Goal: Check status: Check status

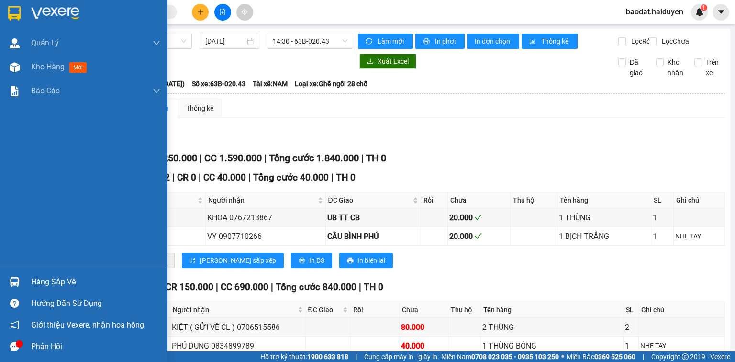
scroll to position [612, 0]
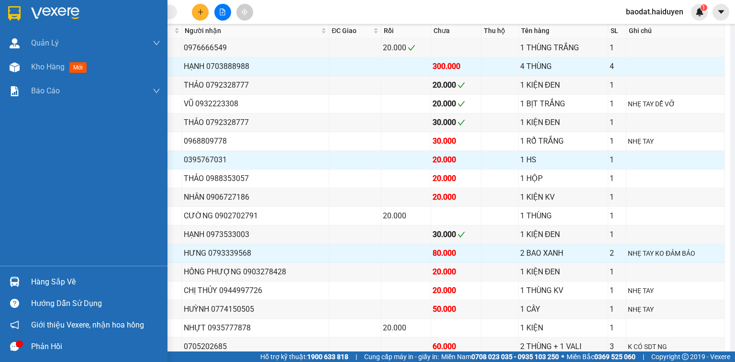
click at [29, 281] on div "Hàng sắp về" at bounding box center [83, 282] width 167 height 22
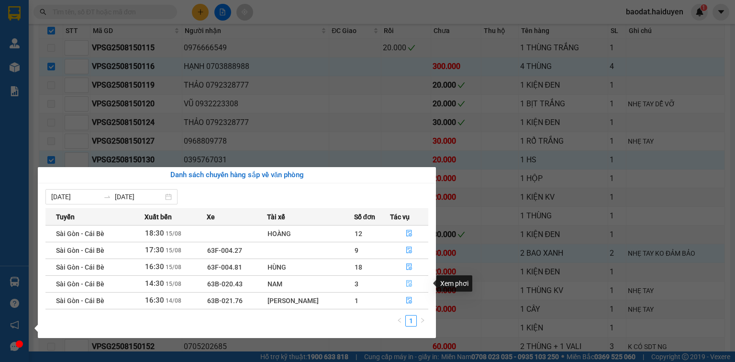
click at [407, 284] on icon "file-done" at bounding box center [409, 283] width 7 height 7
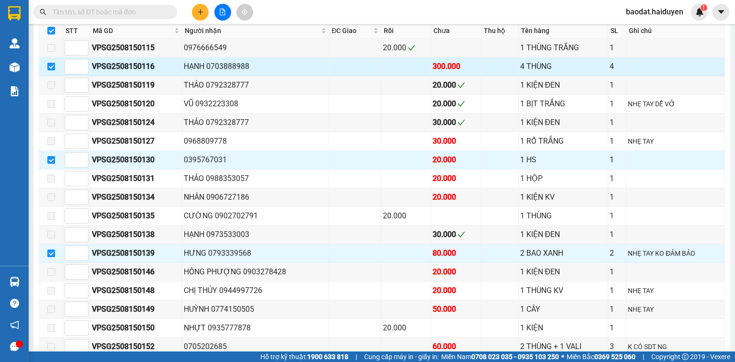
click at [39, 65] on td at bounding box center [51, 66] width 24 height 19
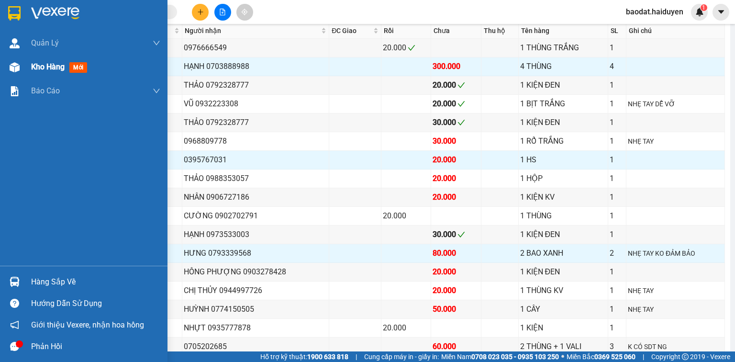
click at [32, 66] on span "Kho hàng" at bounding box center [47, 66] width 33 height 9
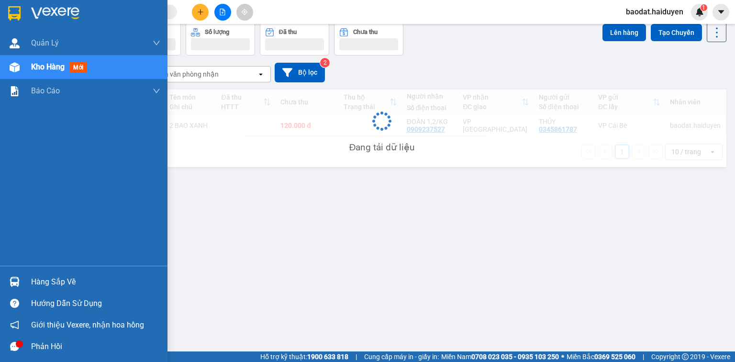
scroll to position [44, 0]
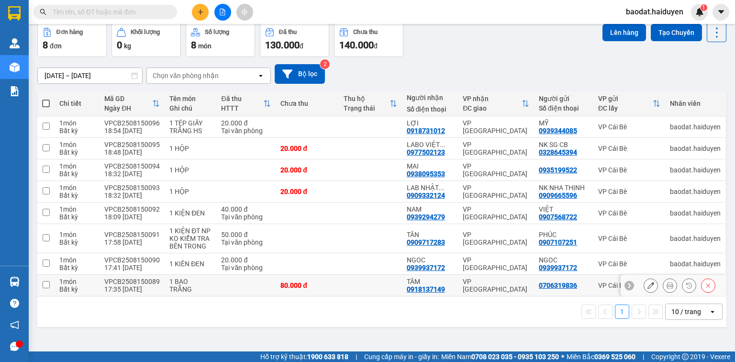
click at [44, 284] on input "checkbox" at bounding box center [46, 284] width 7 height 7
checkbox input "true"
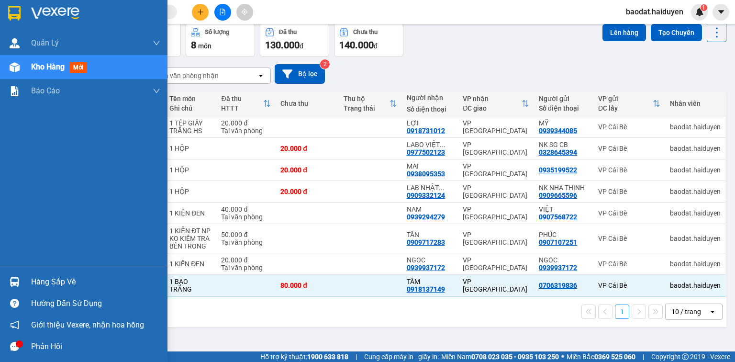
click at [39, 283] on div "Hàng sắp về" at bounding box center [95, 282] width 129 height 14
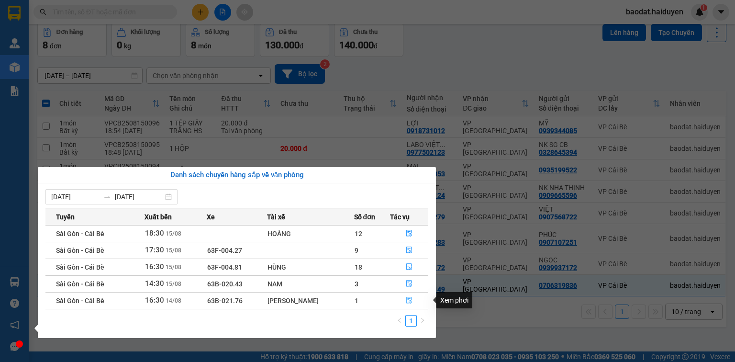
click at [407, 298] on icon "file-done" at bounding box center [409, 300] width 7 height 7
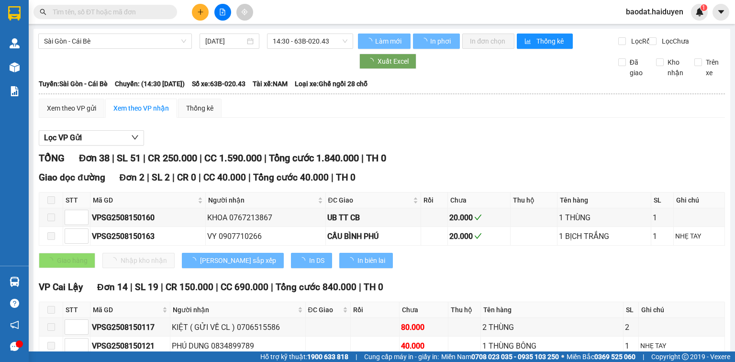
type input "[DATE]"
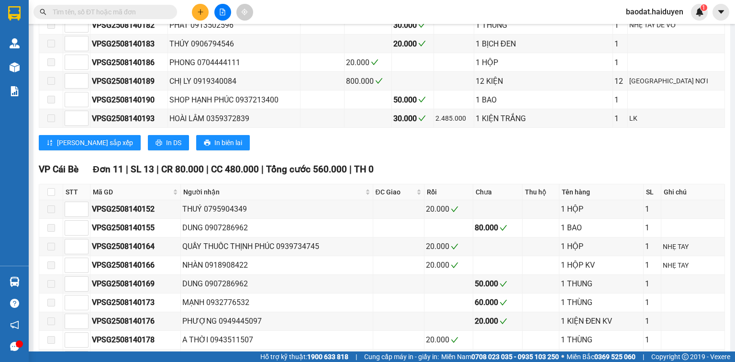
scroll to position [612, 0]
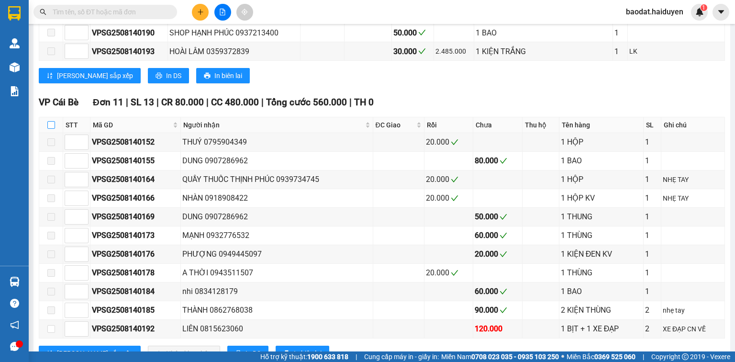
click at [48, 126] on input "checkbox" at bounding box center [51, 125] width 8 height 8
checkbox input "true"
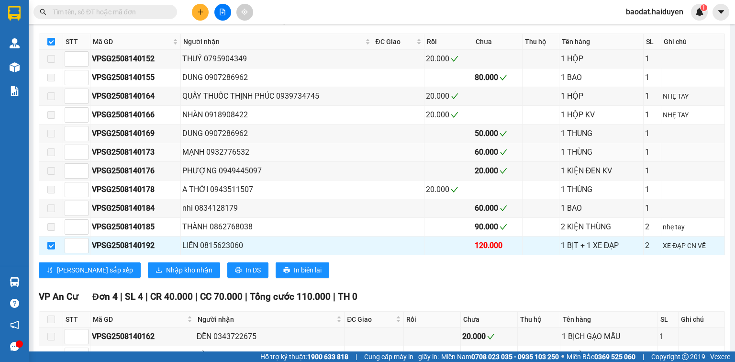
scroll to position [765, 0]
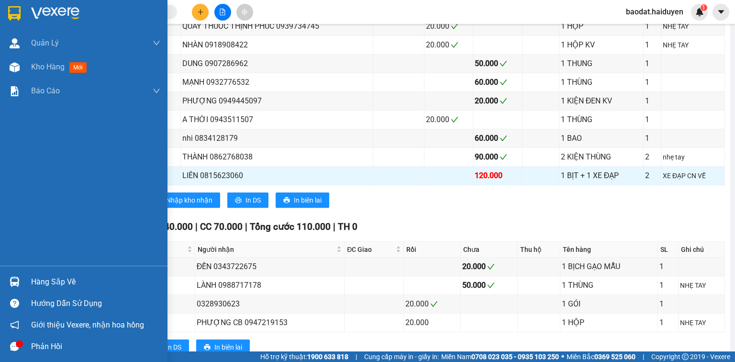
click at [52, 289] on div "Hàng sắp về" at bounding box center [83, 282] width 167 height 22
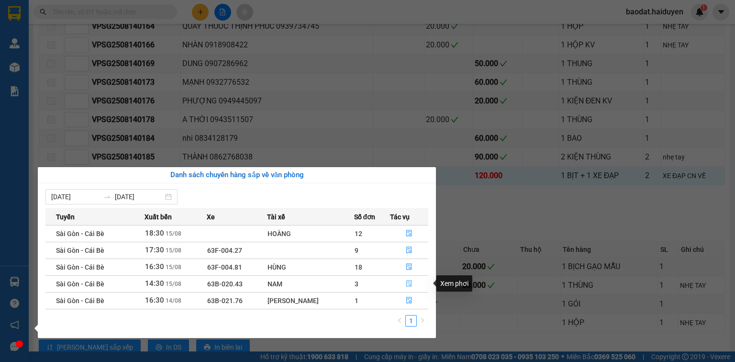
click at [406, 283] on icon "file-done" at bounding box center [409, 283] width 6 height 7
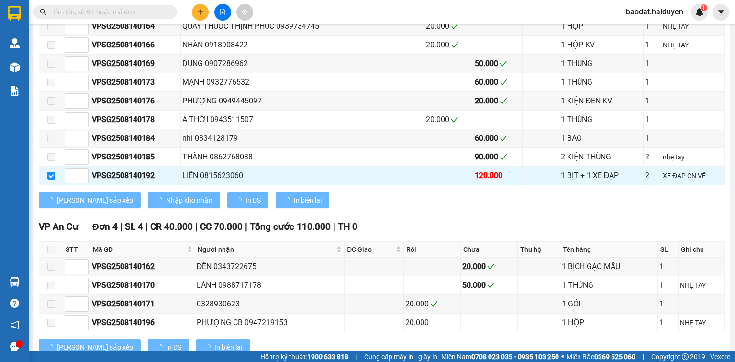
checkbox input "false"
type input "[DATE]"
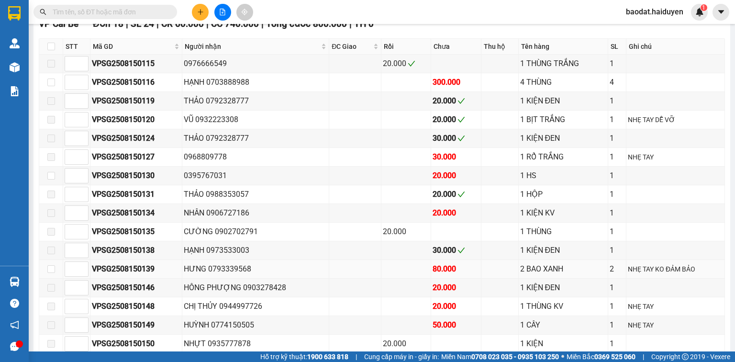
scroll to position [482, 0]
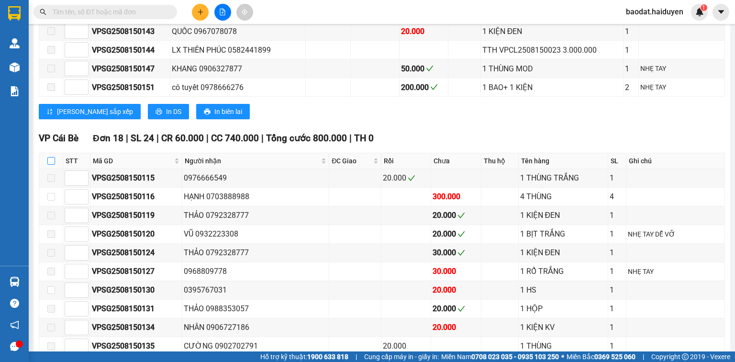
click at [49, 164] on input "checkbox" at bounding box center [51, 161] width 8 height 8
checkbox input "true"
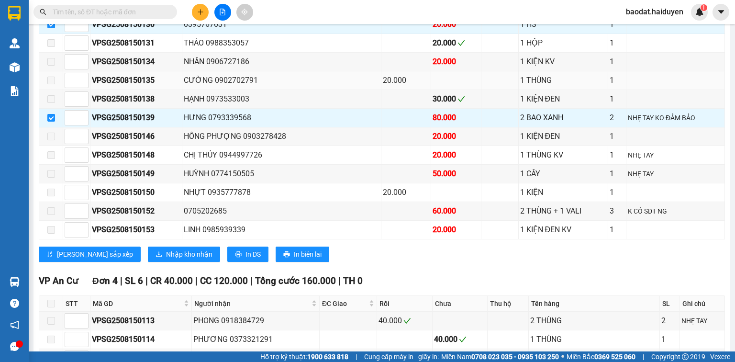
scroll to position [750, 0]
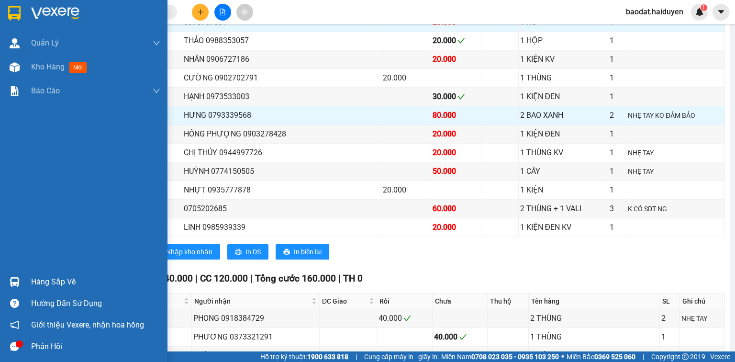
click at [50, 282] on div "Hàng sắp về" at bounding box center [95, 282] width 129 height 14
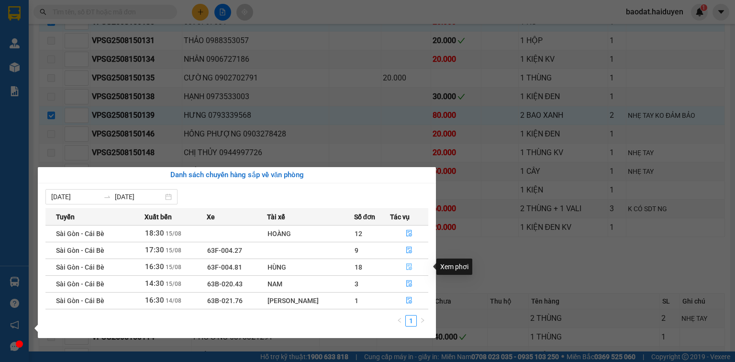
click at [410, 267] on icon "file-done" at bounding box center [409, 266] width 7 height 7
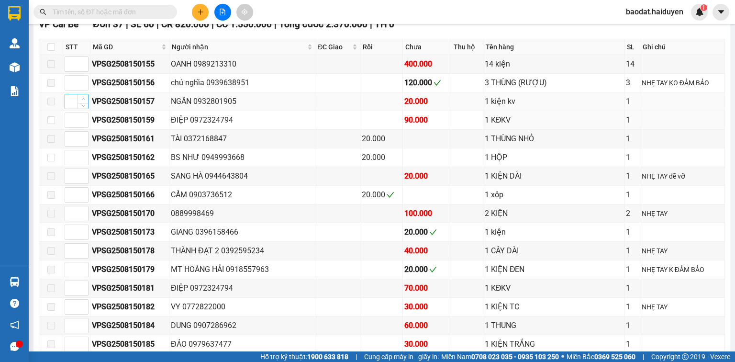
scroll to position [854, 0]
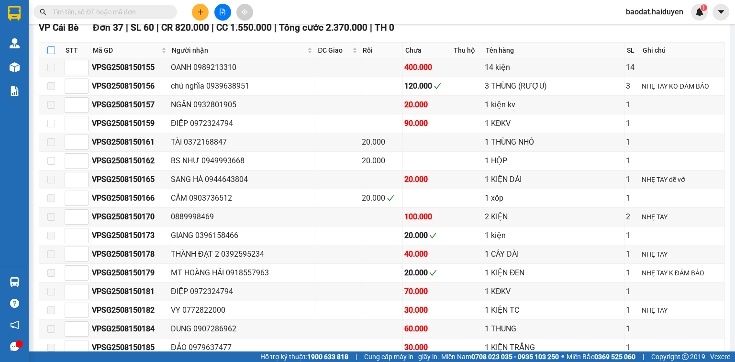
click at [50, 49] on input "checkbox" at bounding box center [51, 50] width 8 height 8
checkbox input "true"
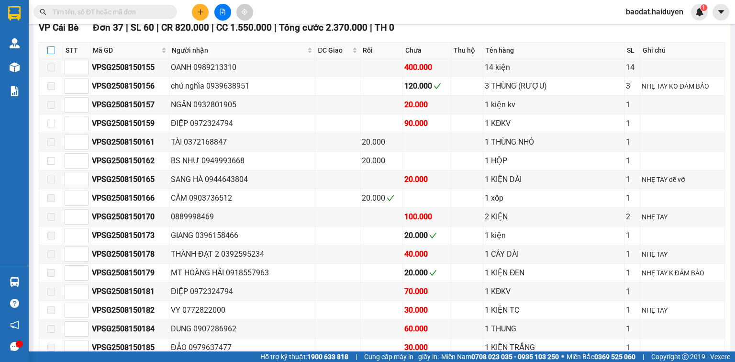
checkbox input "true"
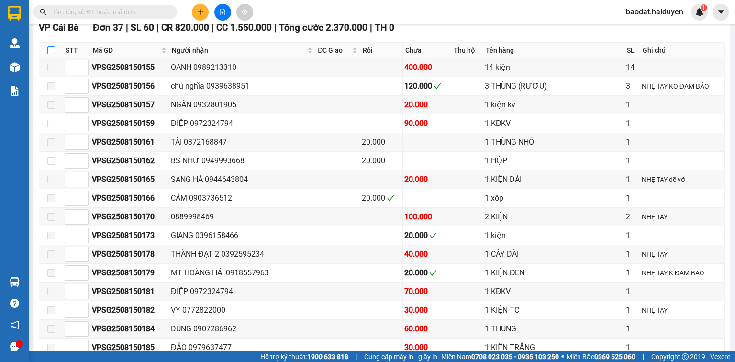
checkbox input "true"
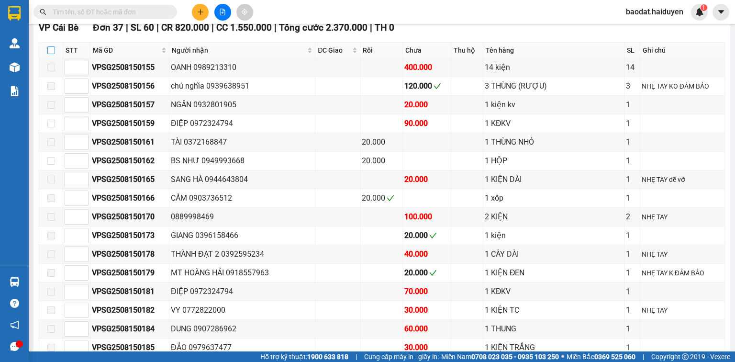
checkbox input "true"
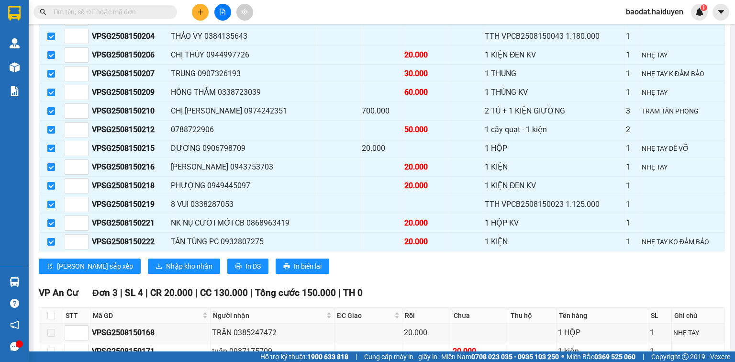
scroll to position [1389, 0]
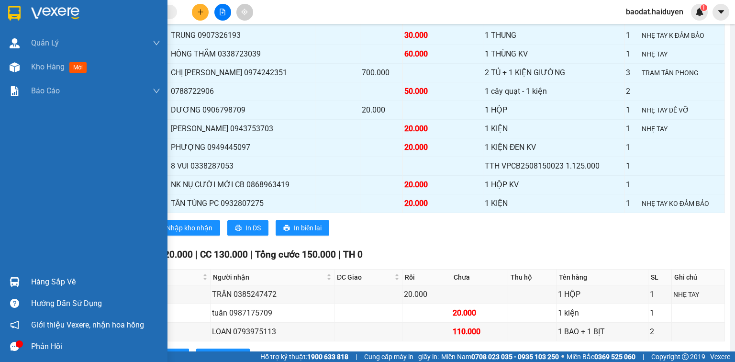
click at [65, 277] on div "Hàng sắp về" at bounding box center [95, 282] width 129 height 14
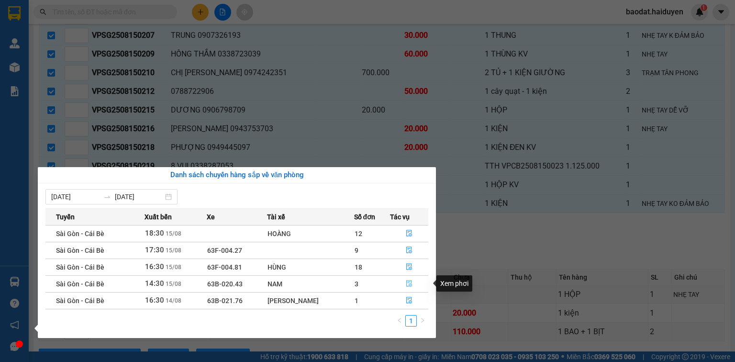
click at [411, 284] on icon "file-done" at bounding box center [409, 283] width 7 height 7
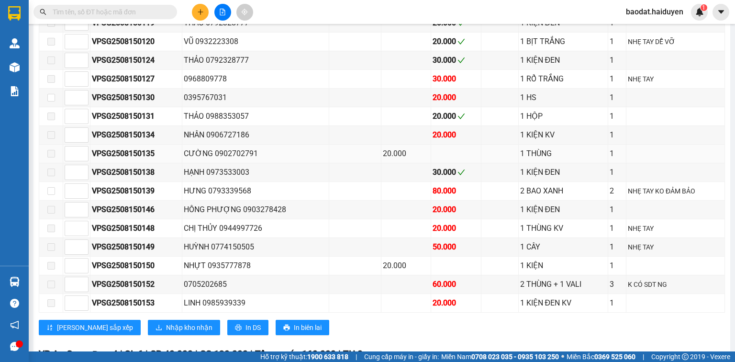
scroll to position [521, 0]
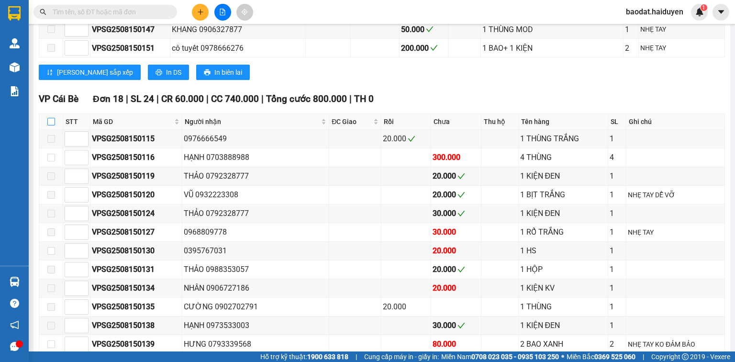
click at [52, 121] on input "checkbox" at bounding box center [51, 122] width 8 height 8
checkbox input "true"
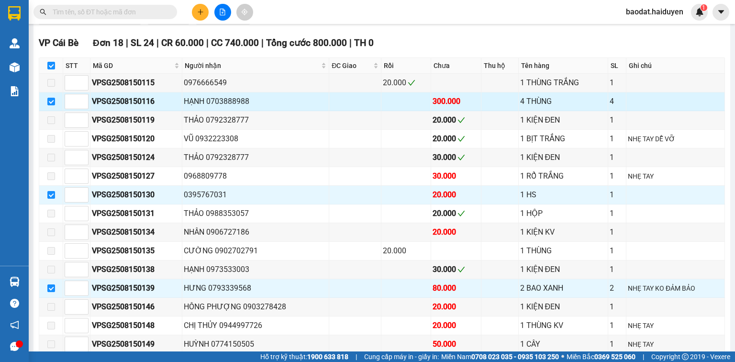
scroll to position [636, 0]
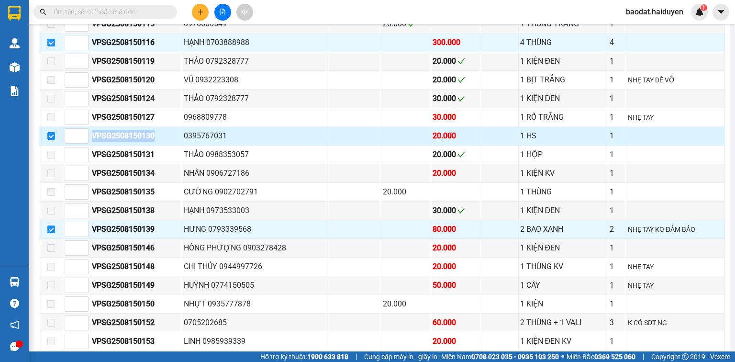
drag, startPoint x: 157, startPoint y: 136, endPoint x: 93, endPoint y: 140, distance: 64.2
click at [93, 140] on div "VPSG2508150130" at bounding box center [136, 136] width 88 height 12
copy div "VPSG2508150130"
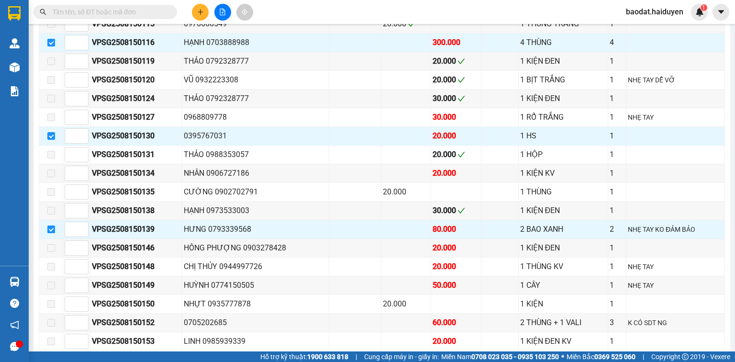
click at [96, 17] on span at bounding box center [104, 12] width 143 height 14
click at [78, 17] on span at bounding box center [104, 12] width 143 height 14
click at [77, 10] on input "text" at bounding box center [109, 12] width 113 height 11
paste input "VPSG2508150130"
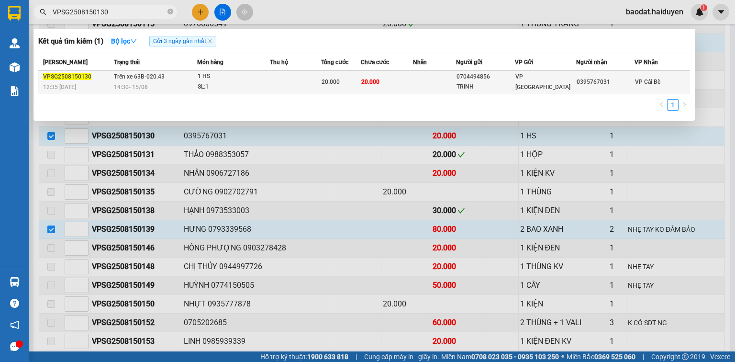
type input "VPSG2508150130"
click at [275, 84] on td at bounding box center [295, 82] width 51 height 22
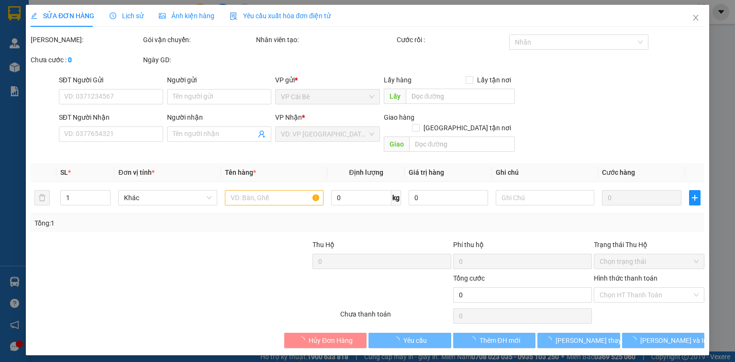
type input "0704494856"
type input "TRINH"
type input "0395767031"
type input "20.000"
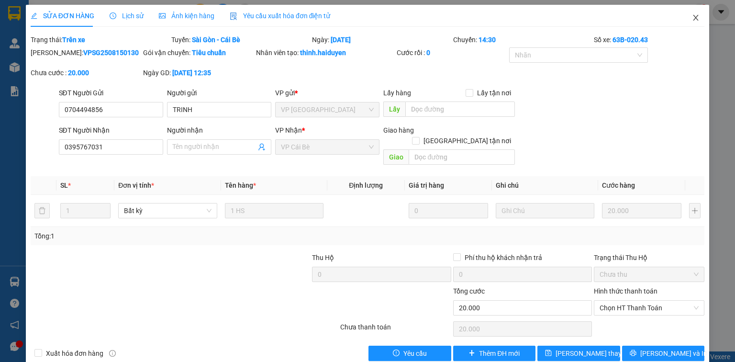
click at [692, 15] on icon "close" at bounding box center [696, 18] width 8 height 8
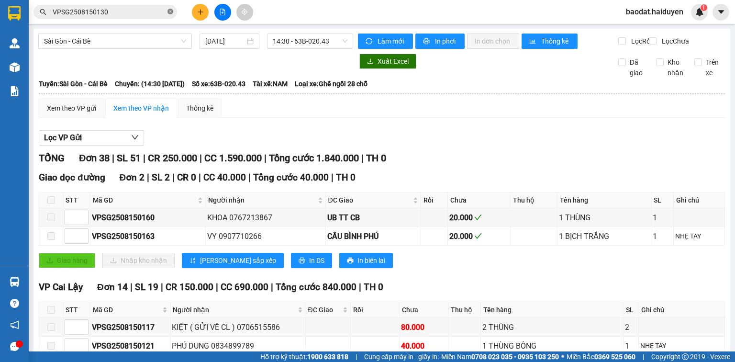
click at [169, 14] on icon "close-circle" at bounding box center [170, 12] width 6 height 6
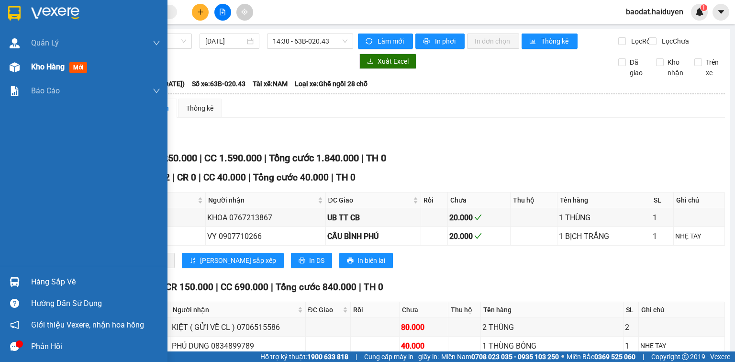
click at [40, 68] on span "Kho hàng" at bounding box center [47, 66] width 33 height 9
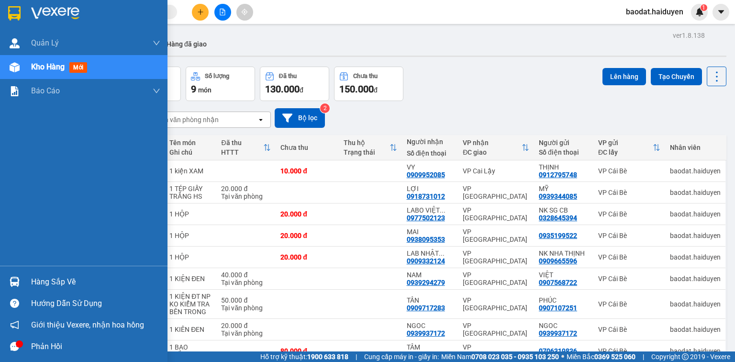
click at [36, 287] on div "Hàng sắp về" at bounding box center [95, 282] width 129 height 14
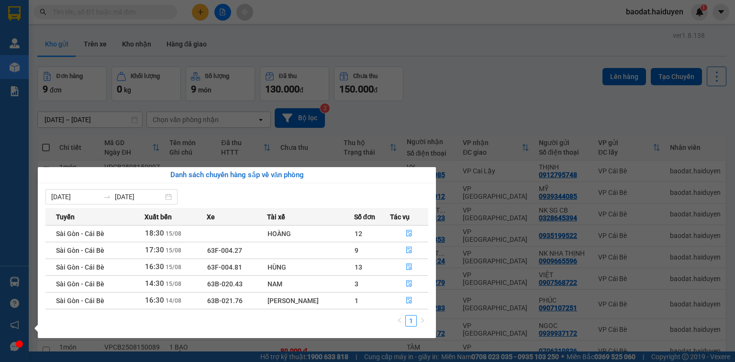
click at [470, 88] on section "Kết quả tìm kiếm ( 1 ) Bộ lọc Gửi 3 ngày gần nhất Mã ĐH Trạng thái Món hàng Thu…" at bounding box center [367, 181] width 735 height 362
